Goal: Information Seeking & Learning: Compare options

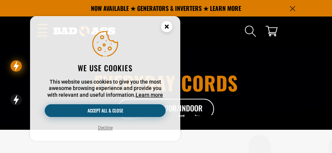
click at [138, 112] on button "Accept all & close" at bounding box center [105, 111] width 121 height 13
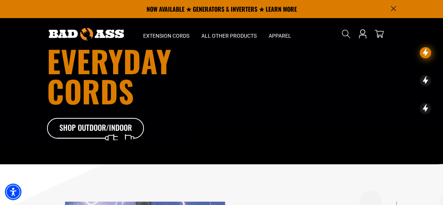
drag, startPoint x: 318, startPoint y: 0, endPoint x: 284, endPoint y: 78, distance: 85.0
click at [284, 78] on div "Everyday cords Shop Outdoor/Indoor" at bounding box center [221, 92] width 361 height 184
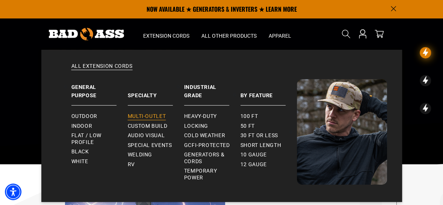
click at [147, 113] on span "Multi-Outlet" at bounding box center [147, 116] width 38 height 7
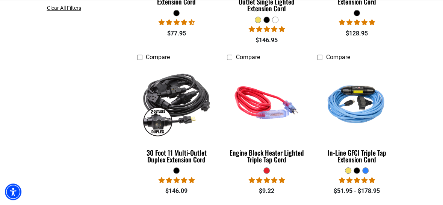
scroll to position [301, 0]
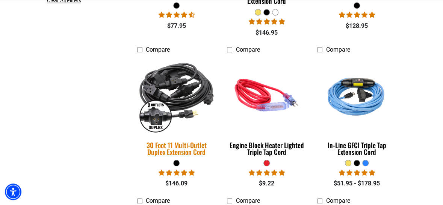
click at [195, 91] on img at bounding box center [177, 94] width 90 height 81
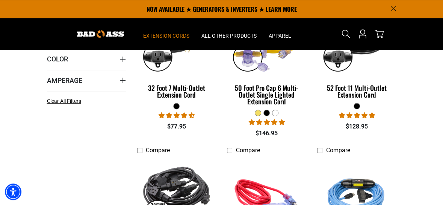
scroll to position [150, 0]
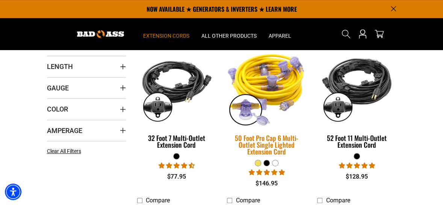
click at [277, 91] on img at bounding box center [266, 87] width 90 height 81
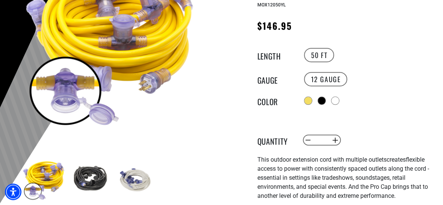
scroll to position [150, 0]
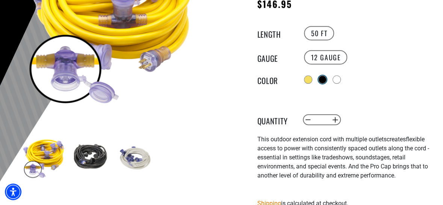
click at [326, 79] on div at bounding box center [323, 80] width 8 height 8
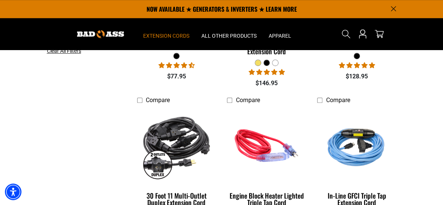
scroll to position [200, 0]
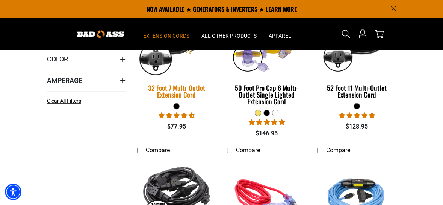
click at [180, 91] on div "32 Foot 7 Multi-Outlet Extension Cord" at bounding box center [176, 91] width 79 height 14
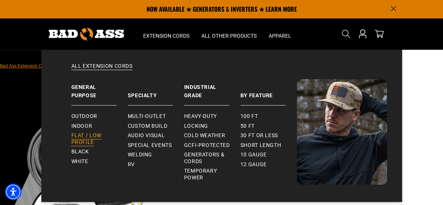
click at [89, 140] on span "Flat / Low Profile" at bounding box center [96, 138] width 50 height 13
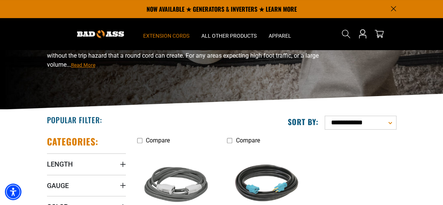
scroll to position [50, 0]
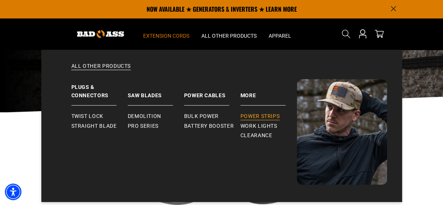
click at [259, 115] on span "Power Strips" at bounding box center [260, 116] width 39 height 7
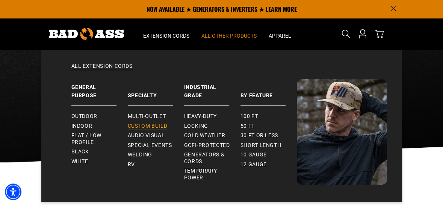
click at [162, 126] on span "Custom Build" at bounding box center [148, 126] width 40 height 7
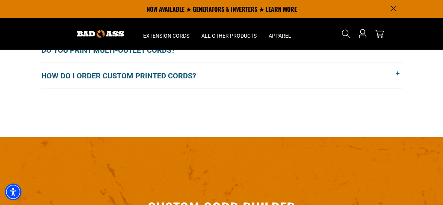
scroll to position [733, 0]
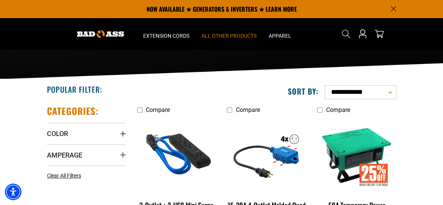
scroll to position [50, 0]
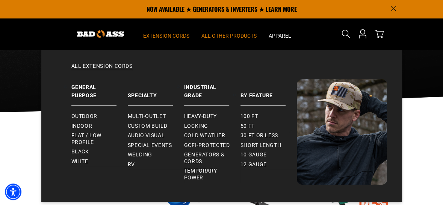
click at [179, 39] on summary "Extension Cords" at bounding box center [166, 34] width 58 height 32
click at [165, 145] on span "Special Events" at bounding box center [150, 145] width 44 height 7
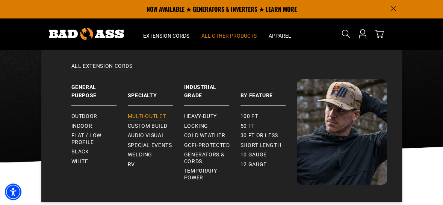
click at [161, 114] on span "Multi-Outlet" at bounding box center [147, 116] width 38 height 7
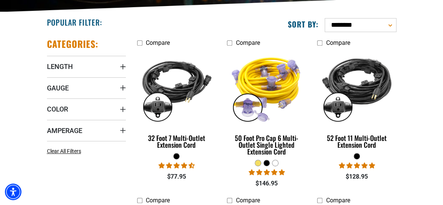
scroll to position [200, 0]
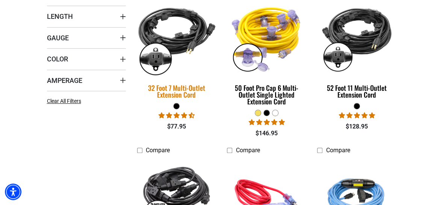
click at [173, 38] on img at bounding box center [177, 37] width 90 height 81
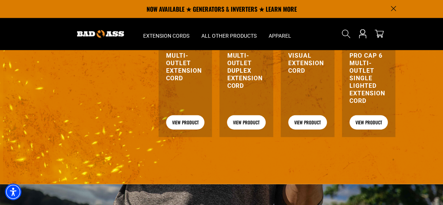
scroll to position [802, 0]
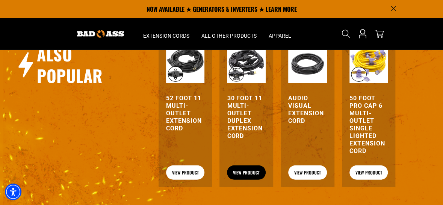
click at [247, 166] on link "View Product" at bounding box center [246, 172] width 39 height 14
